Goal: Find contact information: Find contact information

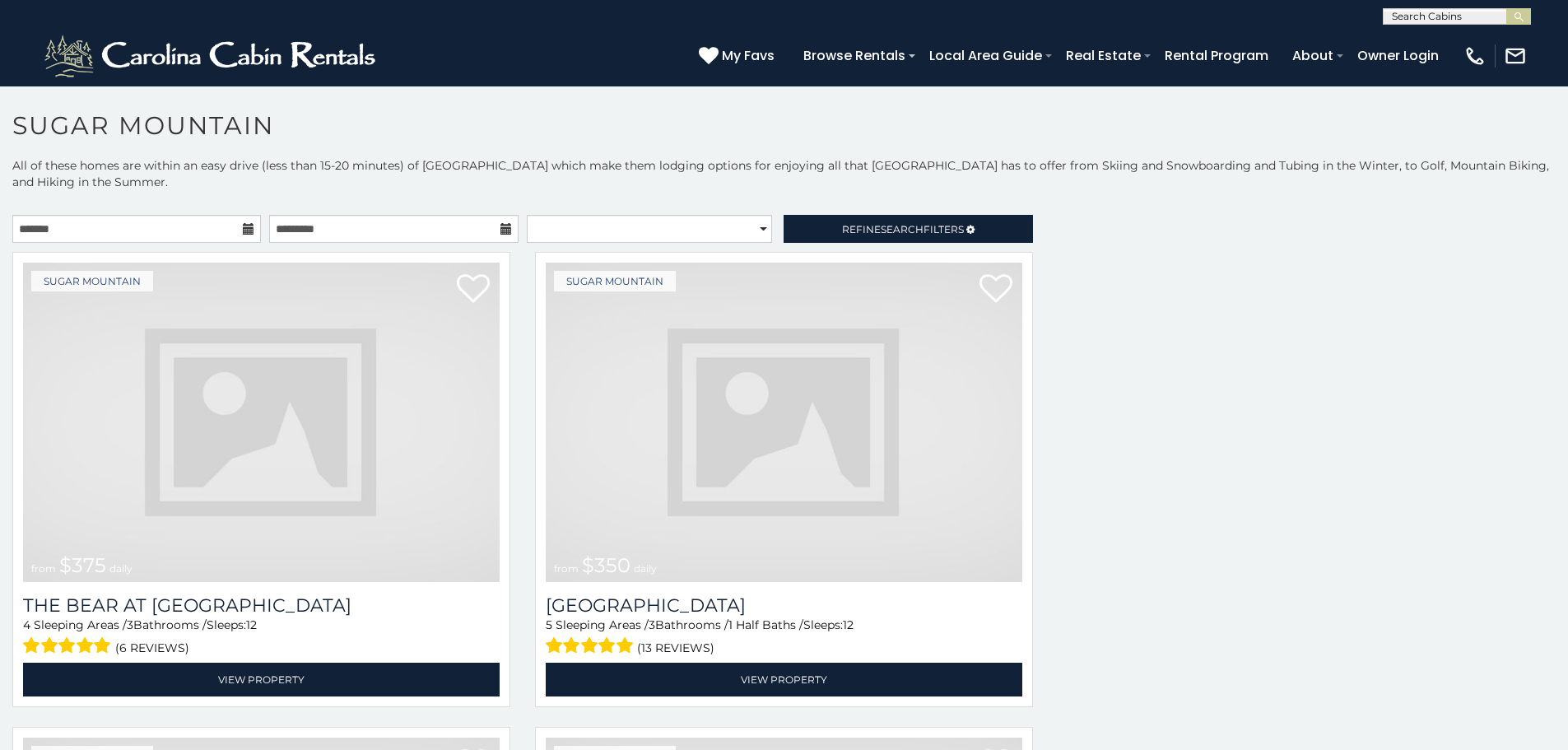
click at [175, 384] on img at bounding box center [261, 422] width 477 height 320
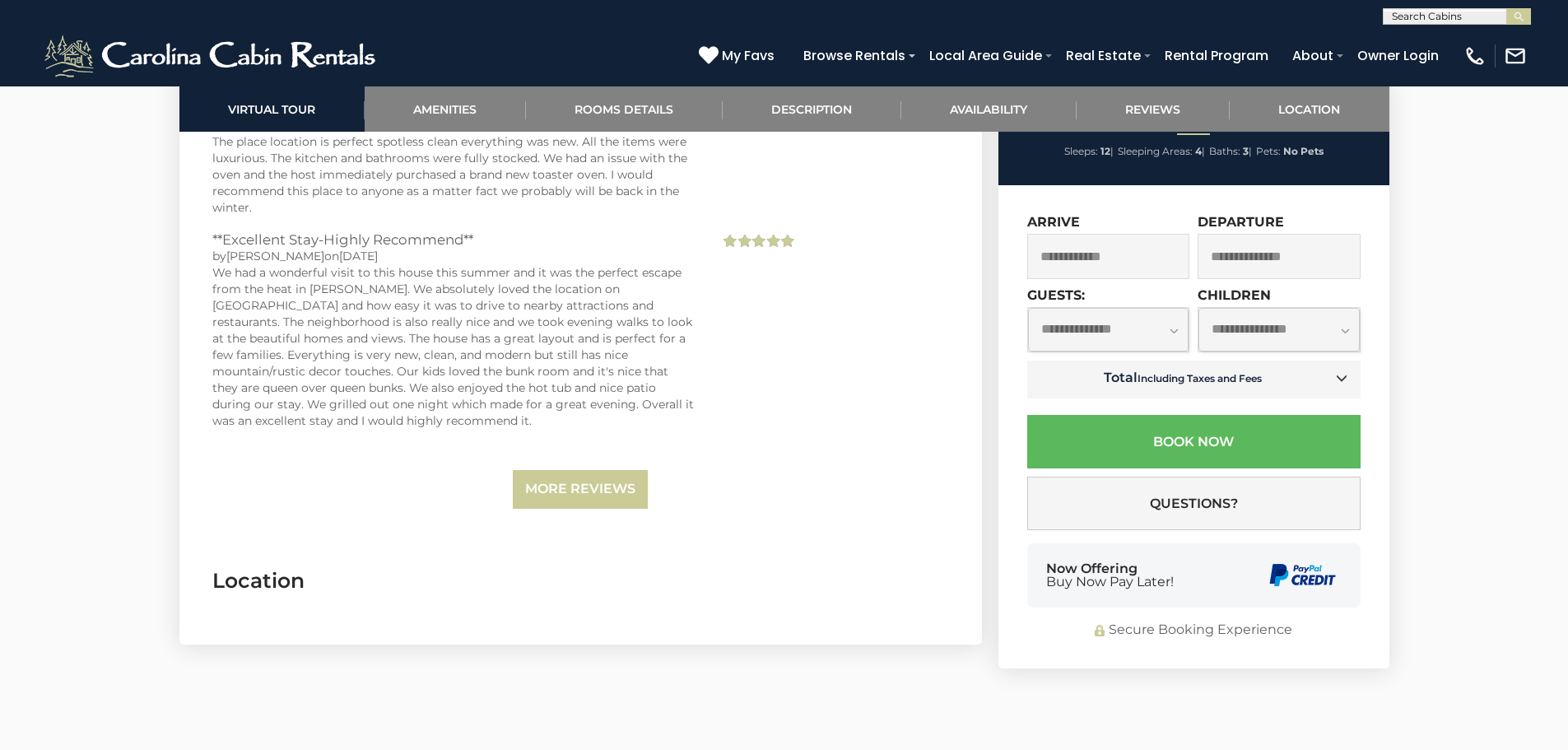
scroll to position [4276, 0]
